Goal: Information Seeking & Learning: Check status

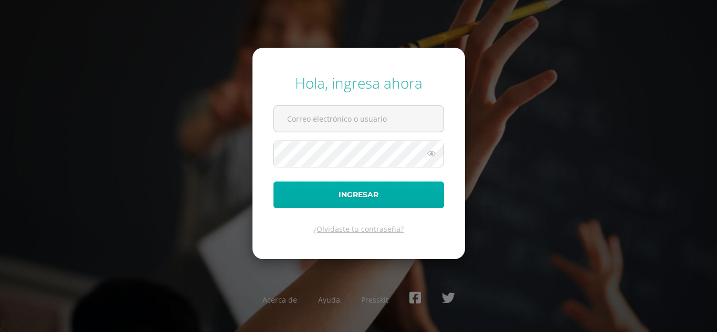
type input "[EMAIL_ADDRESS][DOMAIN_NAME]"
click at [339, 191] on button "Ingresar" at bounding box center [358, 195] width 171 height 27
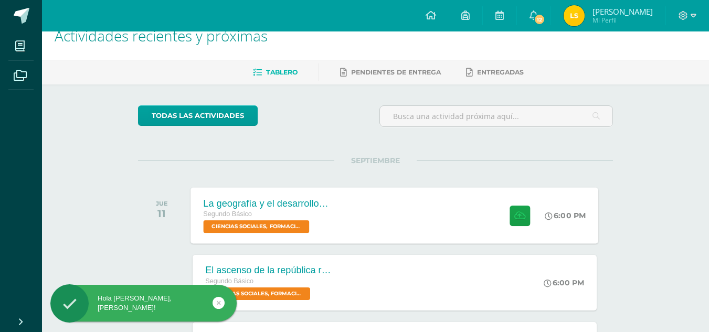
scroll to position [20, 0]
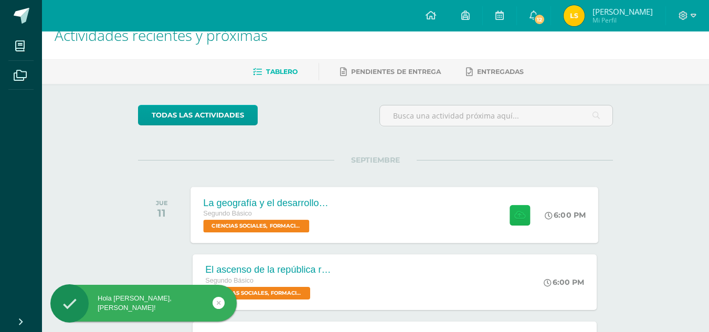
click at [517, 217] on icon at bounding box center [519, 214] width 11 height 9
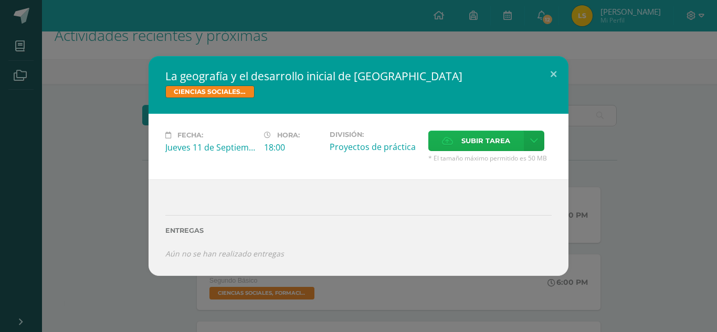
click at [478, 135] on span "Subir tarea" at bounding box center [485, 140] width 49 height 19
click at [0, 0] on input "Subir tarea" at bounding box center [0, 0] width 0 height 0
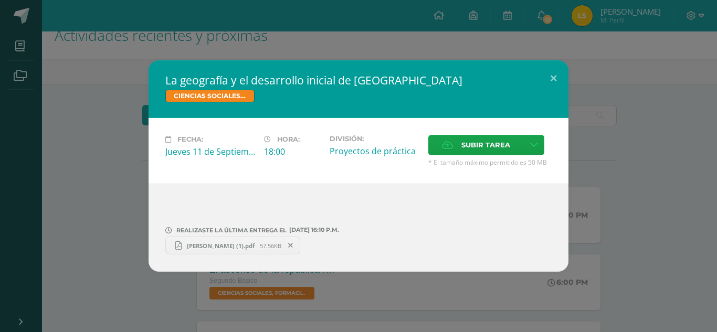
click at [198, 243] on span "Lidia Solís (1).pdf" at bounding box center [221, 246] width 78 height 8
click at [222, 243] on span "Lidia Solís (1).pdf" at bounding box center [221, 246] width 78 height 8
click at [555, 76] on button at bounding box center [553, 78] width 30 height 36
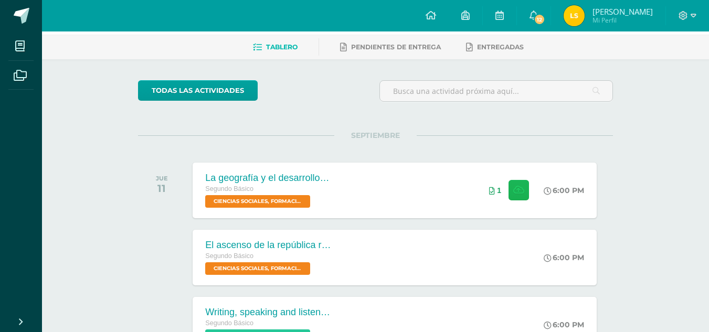
scroll to position [29, 0]
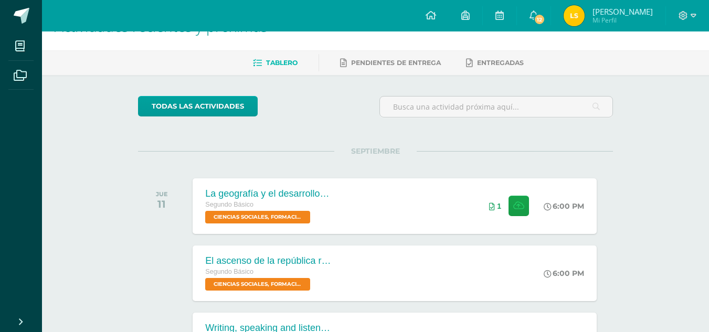
click at [585, 19] on img at bounding box center [574, 15] width 21 height 21
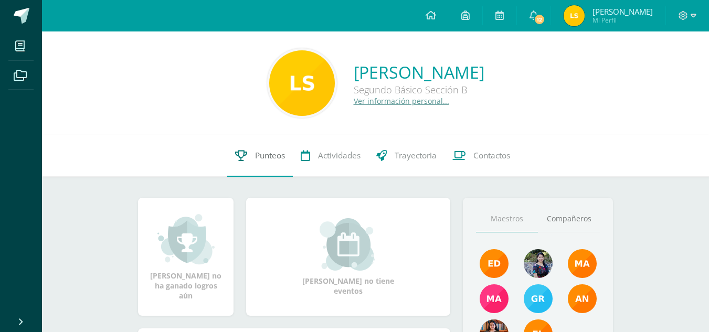
click at [248, 152] on link "Punteos" at bounding box center [260, 156] width 66 height 42
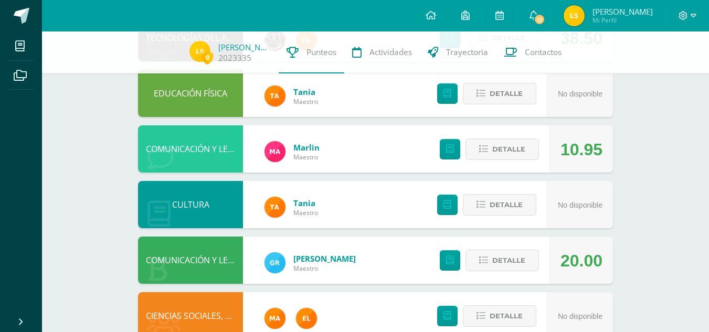
scroll to position [180, 0]
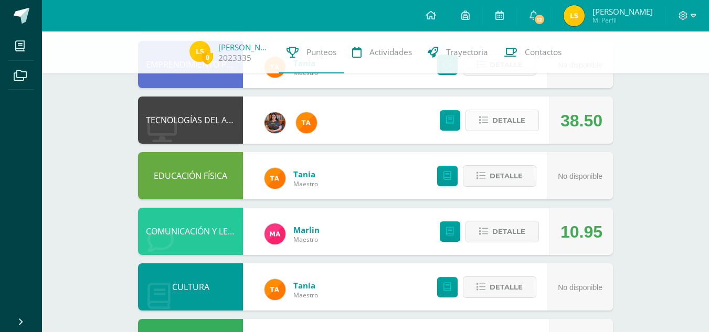
click at [478, 127] on button "Detalle" at bounding box center [501, 121] width 73 height 22
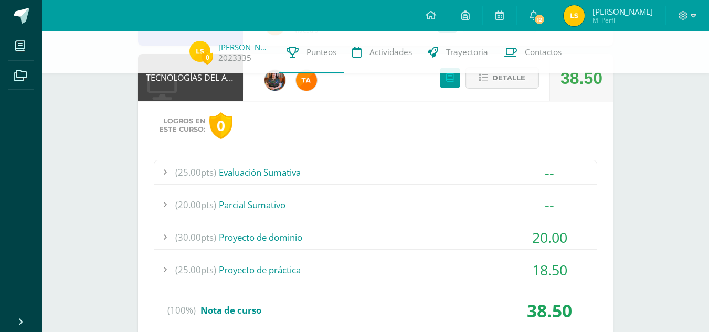
scroll to position [224, 0]
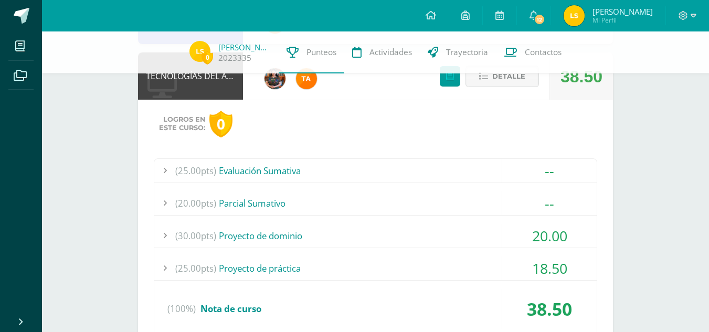
click at [315, 232] on div "(30.00pts) Proyecto de dominio" at bounding box center [375, 236] width 442 height 24
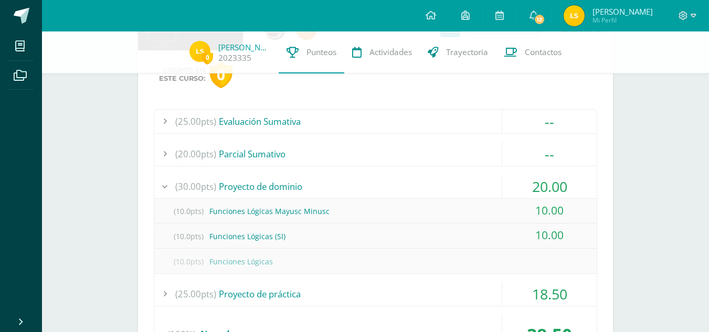
scroll to position [276, 0]
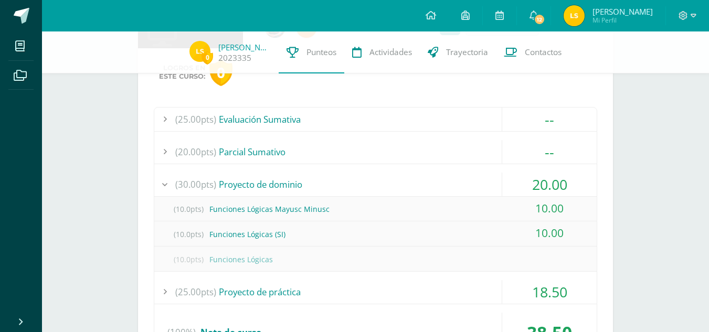
click at [303, 291] on div "(25.00pts) Proyecto de práctica" at bounding box center [375, 292] width 442 height 24
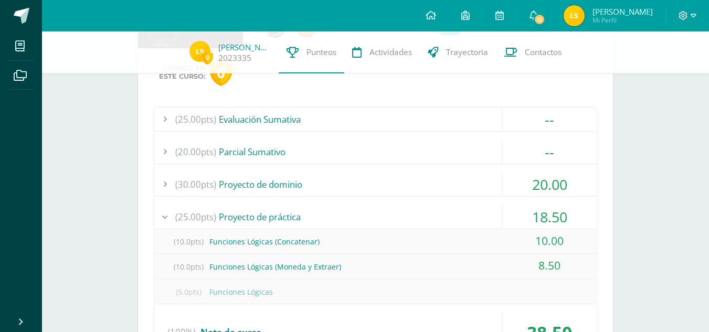
click at [449, 194] on div "(30.00pts) Proyecto de dominio" at bounding box center [375, 185] width 442 height 24
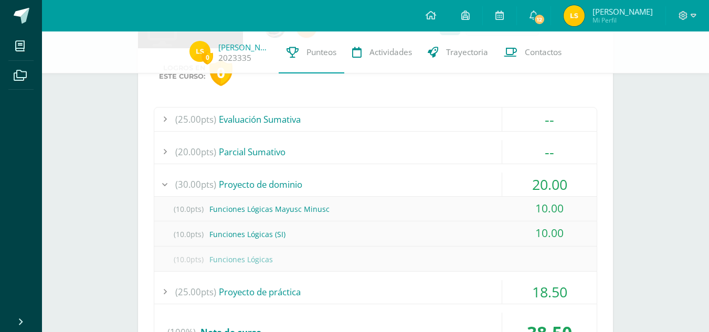
click at [432, 187] on div "(30.00pts) Proyecto de dominio" at bounding box center [375, 185] width 442 height 24
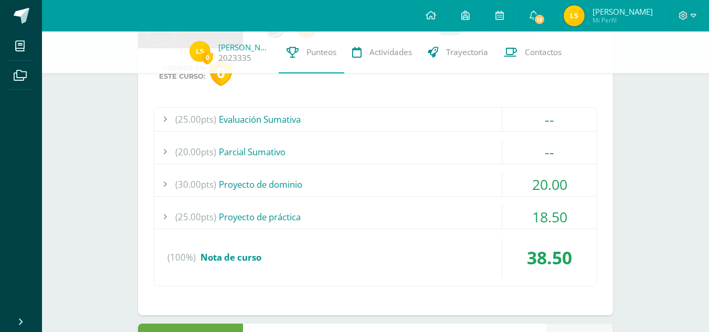
click at [421, 206] on div "(25.00pts) Proyecto de práctica" at bounding box center [375, 217] width 442 height 24
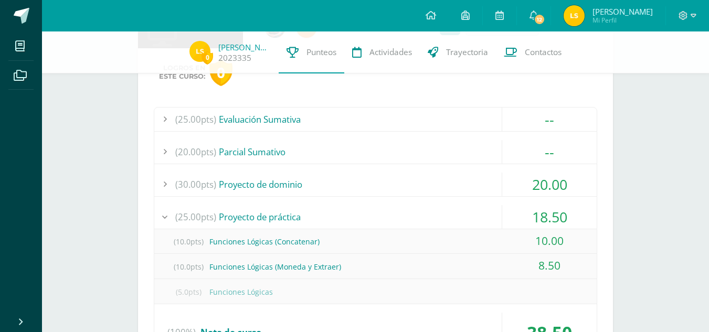
click at [421, 206] on div "(25.00pts) Proyecto de práctica" at bounding box center [375, 217] width 442 height 24
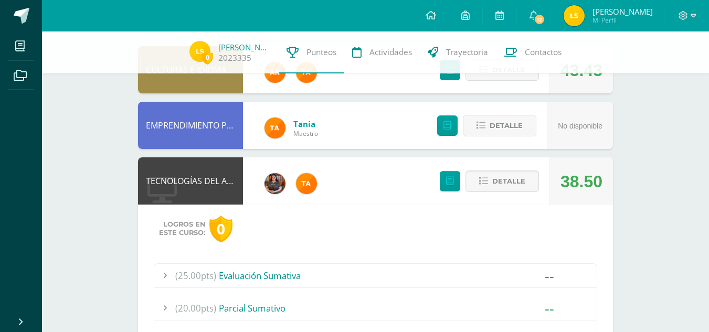
scroll to position [111, 0]
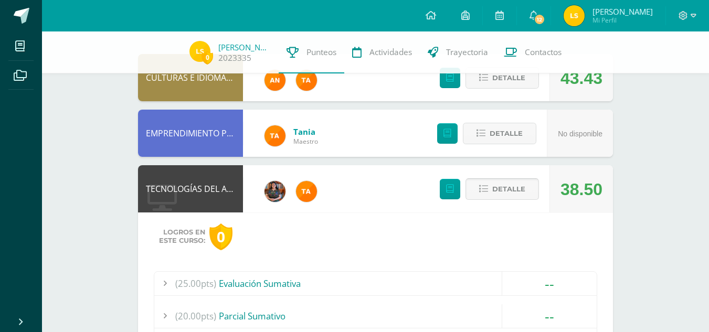
click at [505, 186] on span "Detalle" at bounding box center [508, 188] width 33 height 19
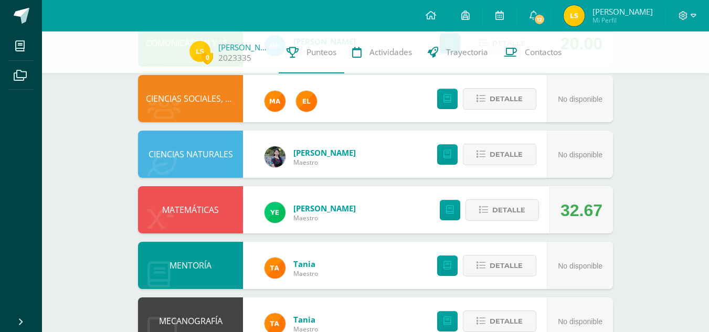
scroll to position [480, 0]
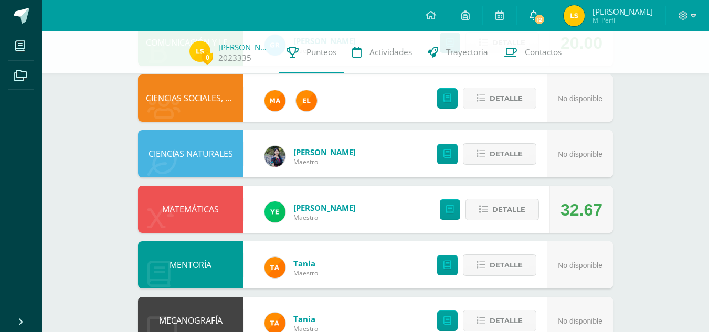
click at [545, 22] on span "12" at bounding box center [540, 20] width 12 height 12
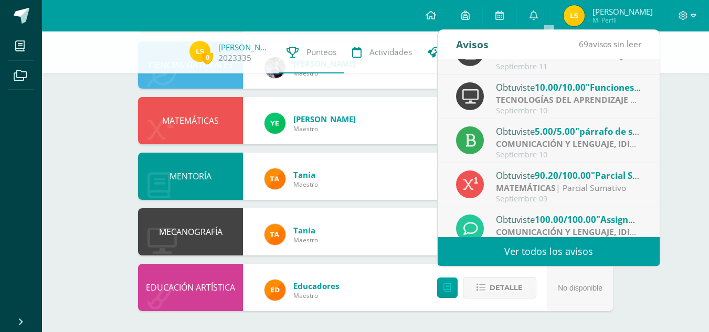
scroll to position [175, 0]
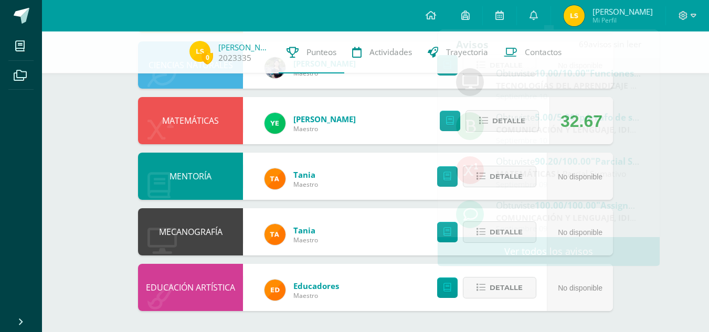
click at [386, 156] on div "MENTORÍA [PERSON_NAME] No disponible Detalle" at bounding box center [375, 176] width 475 height 47
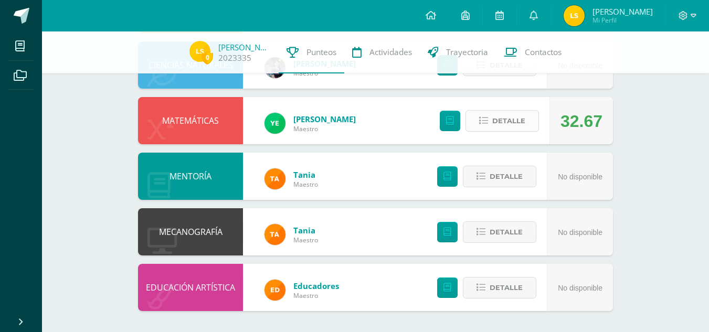
click at [488, 122] on icon at bounding box center [483, 120] width 9 height 9
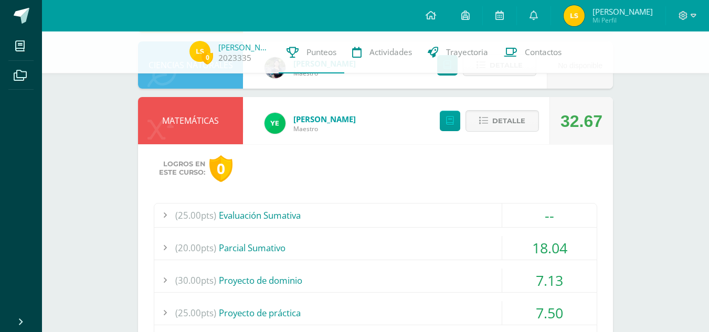
click at [294, 242] on div "(20.00pts) [GEOGRAPHIC_DATA]" at bounding box center [375, 248] width 442 height 24
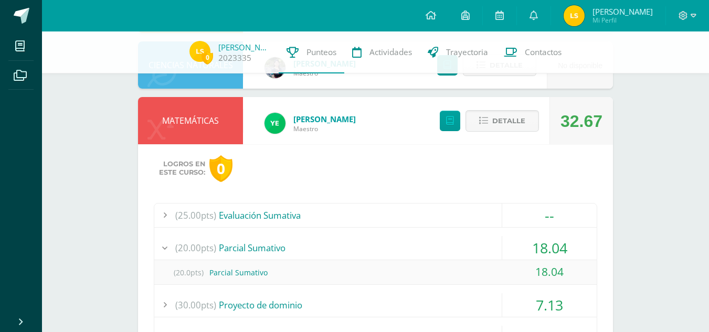
click at [311, 247] on div "(20.00pts) [GEOGRAPHIC_DATA]" at bounding box center [375, 248] width 442 height 24
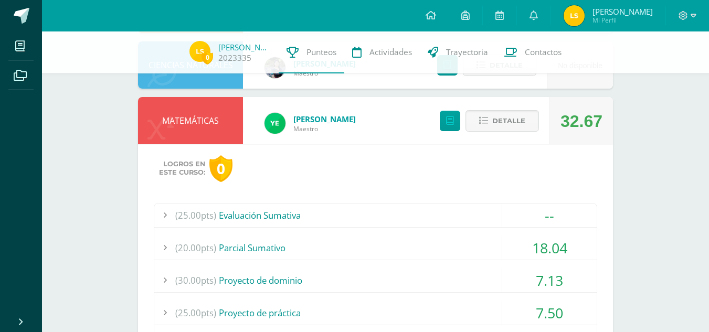
click at [311, 247] on div "(20.00pts) [GEOGRAPHIC_DATA]" at bounding box center [375, 248] width 442 height 24
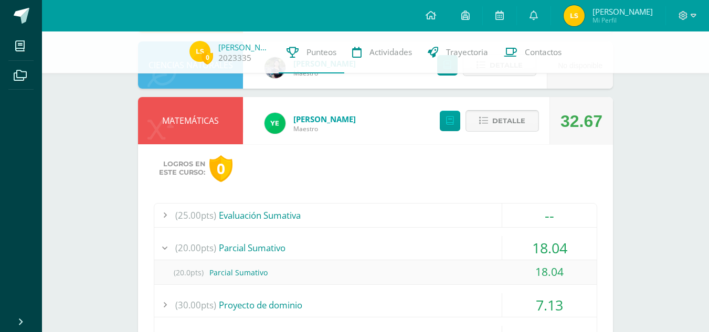
click at [516, 131] on button "Detalle" at bounding box center [501, 121] width 73 height 22
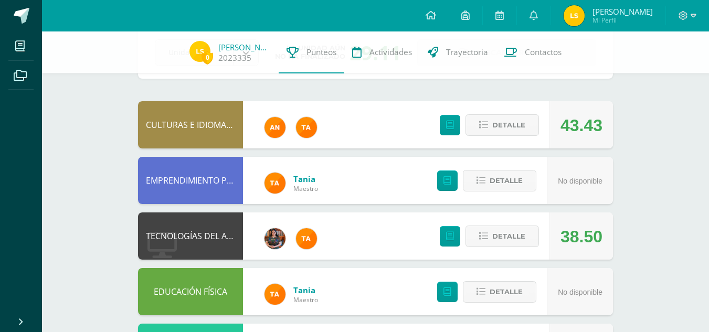
scroll to position [0, 0]
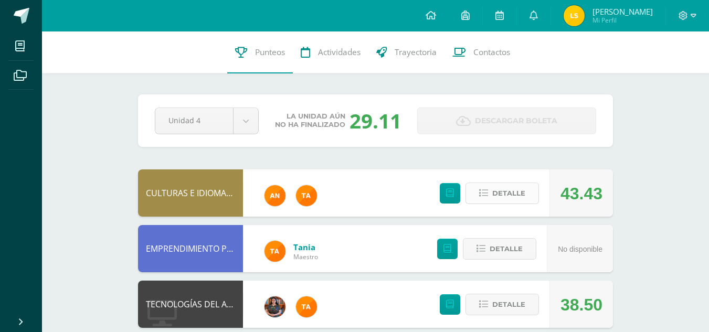
click at [503, 199] on span "Detalle" at bounding box center [508, 193] width 33 height 19
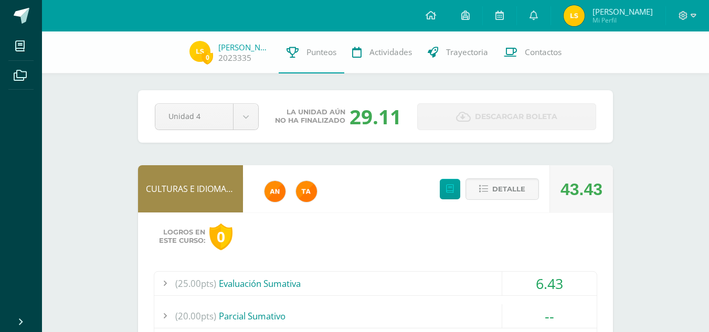
scroll to position [146, 0]
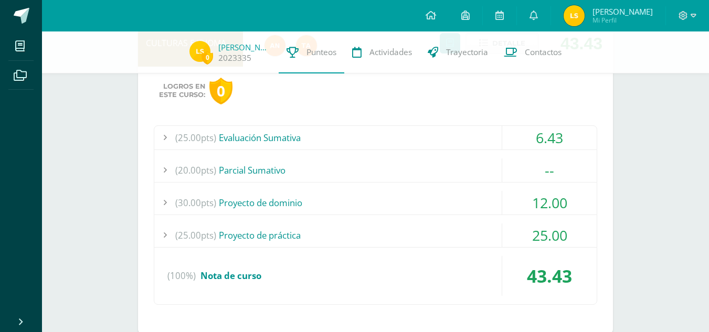
click at [302, 141] on div "(25.00pts) Evaluación Sumativa" at bounding box center [375, 138] width 442 height 24
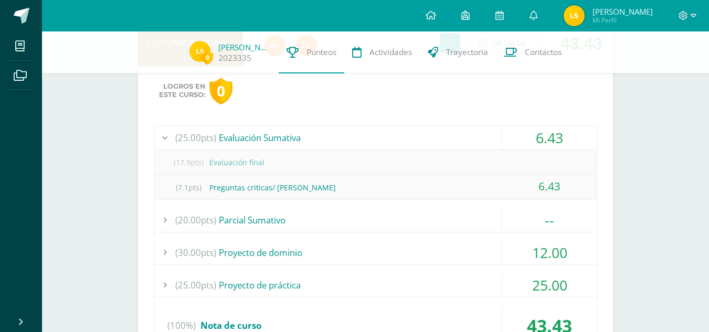
click at [302, 141] on div "(25.00pts) Evaluación Sumativa" at bounding box center [375, 138] width 442 height 24
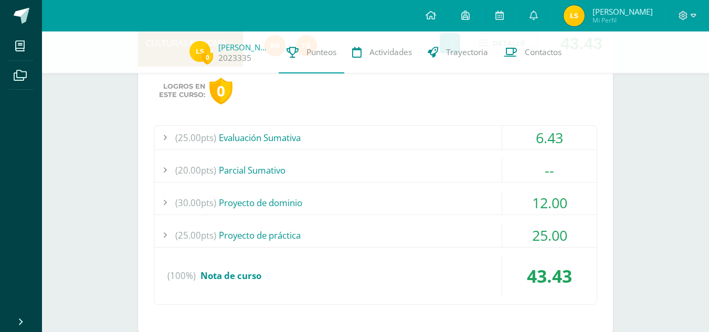
click at [279, 200] on div "(30.00pts) Proyecto de dominio" at bounding box center [375, 203] width 442 height 24
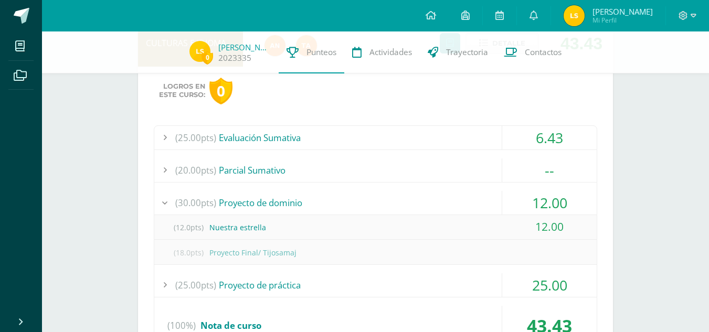
click at [281, 209] on div "(30.00pts) Proyecto de dominio" at bounding box center [375, 203] width 442 height 24
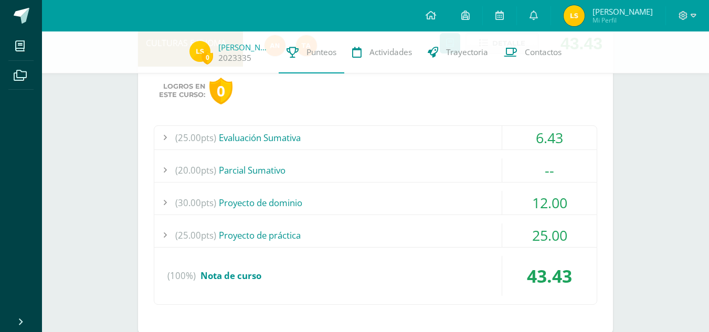
click at [268, 232] on div "(25.00pts) Proyecto de práctica" at bounding box center [375, 236] width 442 height 24
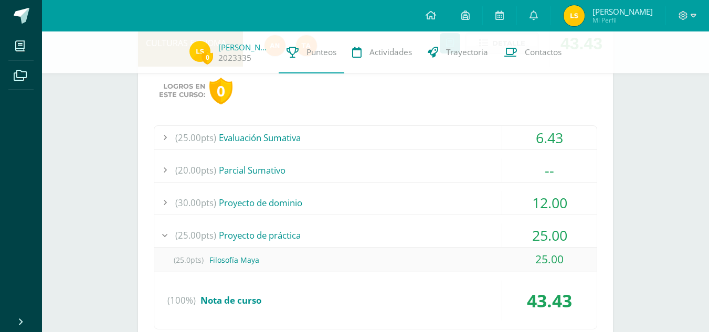
click at [268, 232] on div "(25.00pts) Proyecto de práctica" at bounding box center [375, 236] width 442 height 24
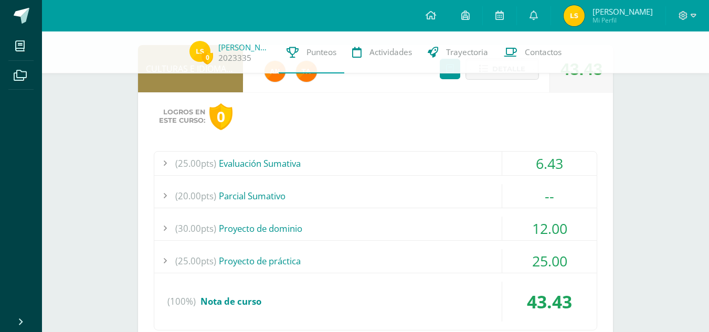
scroll to position [116, 0]
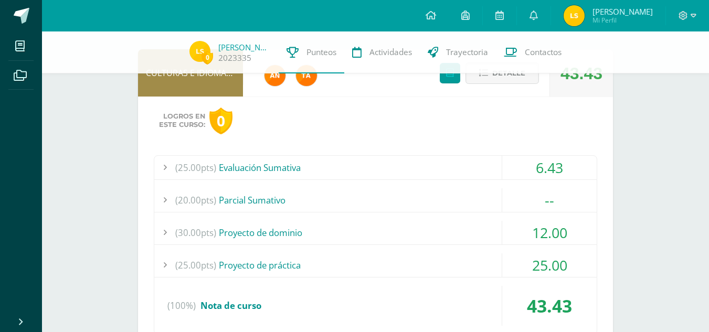
click at [250, 167] on div "(25.00pts) Evaluación Sumativa" at bounding box center [375, 168] width 442 height 24
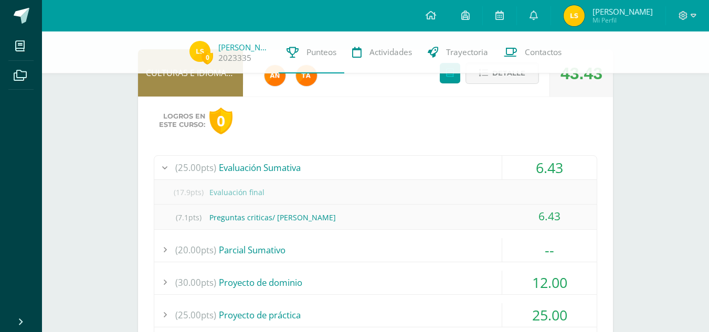
click at [250, 167] on div "(25.00pts) Evaluación Sumativa" at bounding box center [375, 168] width 442 height 24
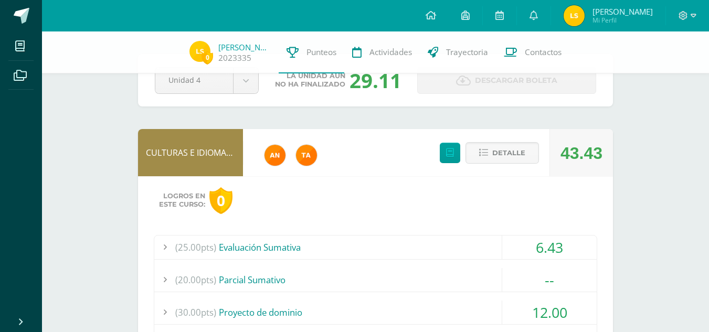
scroll to position [0, 0]
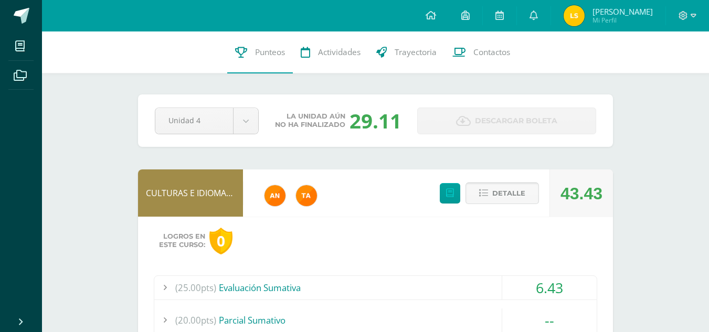
click at [482, 194] on icon at bounding box center [483, 193] width 9 height 9
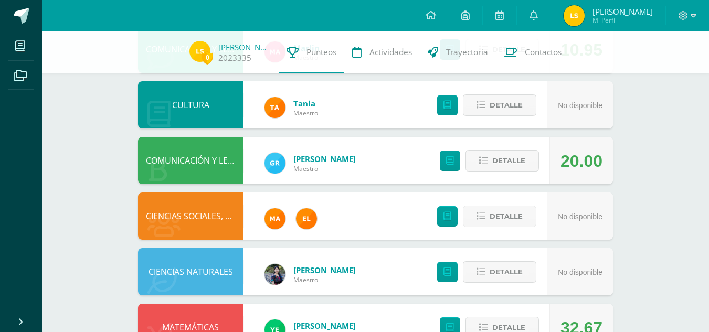
scroll to position [314, 0]
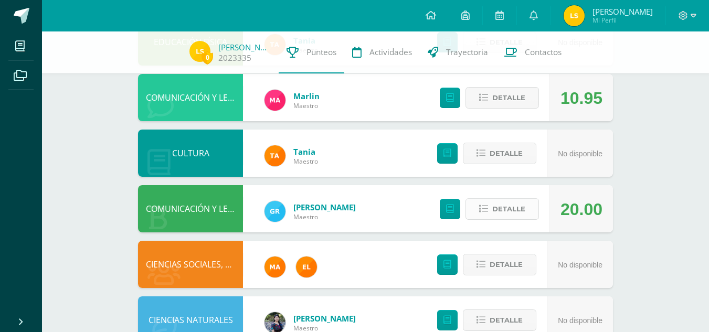
click at [514, 209] on span "Detalle" at bounding box center [508, 208] width 33 height 19
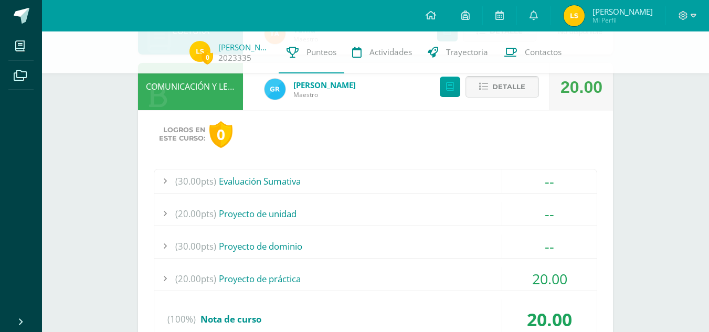
scroll to position [472, 0]
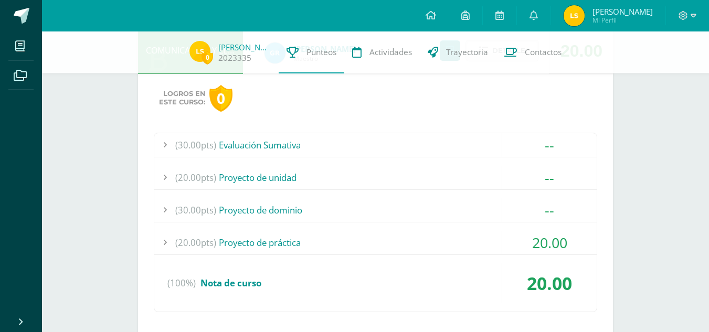
click at [292, 240] on div "(20.00pts) Proyecto de práctica" at bounding box center [375, 243] width 442 height 24
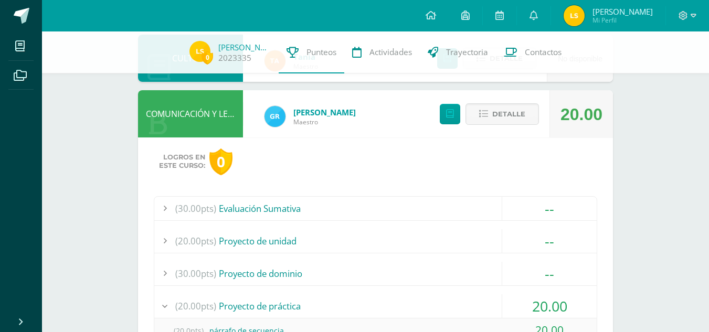
scroll to position [405, 0]
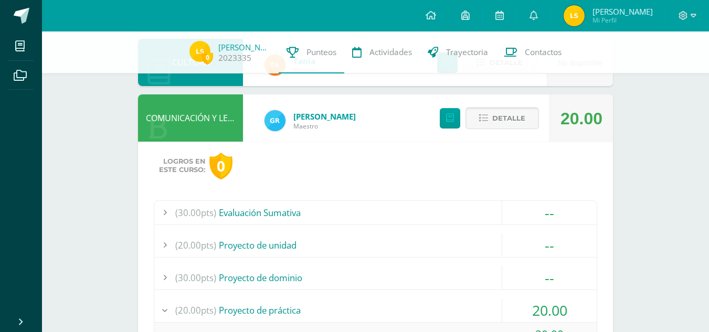
click at [499, 122] on span "Detalle" at bounding box center [508, 118] width 33 height 19
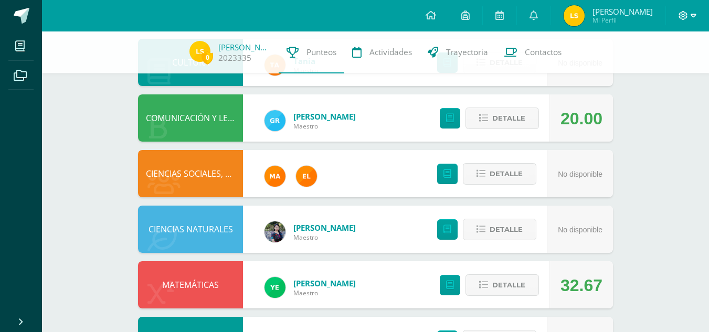
click at [685, 14] on icon at bounding box center [683, 15] width 9 height 9
click at [541, 15] on link "0" at bounding box center [534, 15] width 34 height 31
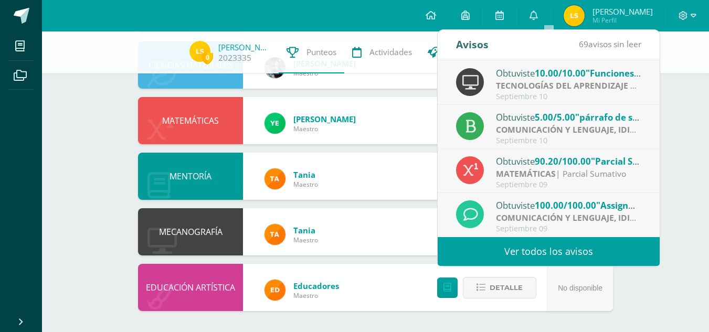
scroll to position [0, 0]
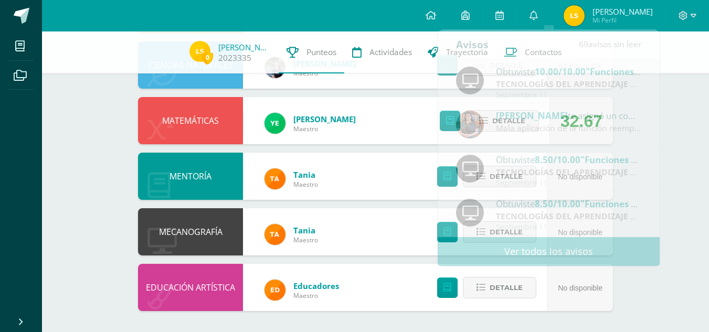
click at [600, 16] on span "[PERSON_NAME] Mi Perfil" at bounding box center [608, 15] width 93 height 21
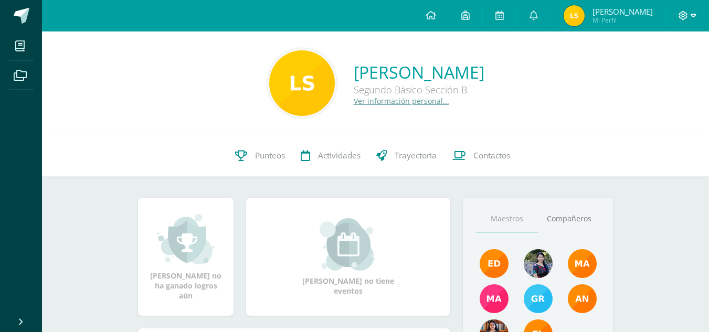
click at [687, 14] on icon at bounding box center [683, 15] width 9 height 9
click at [660, 73] on span "Cerrar sesión" at bounding box center [660, 71] width 47 height 10
